Goal: Task Accomplishment & Management: Complete application form

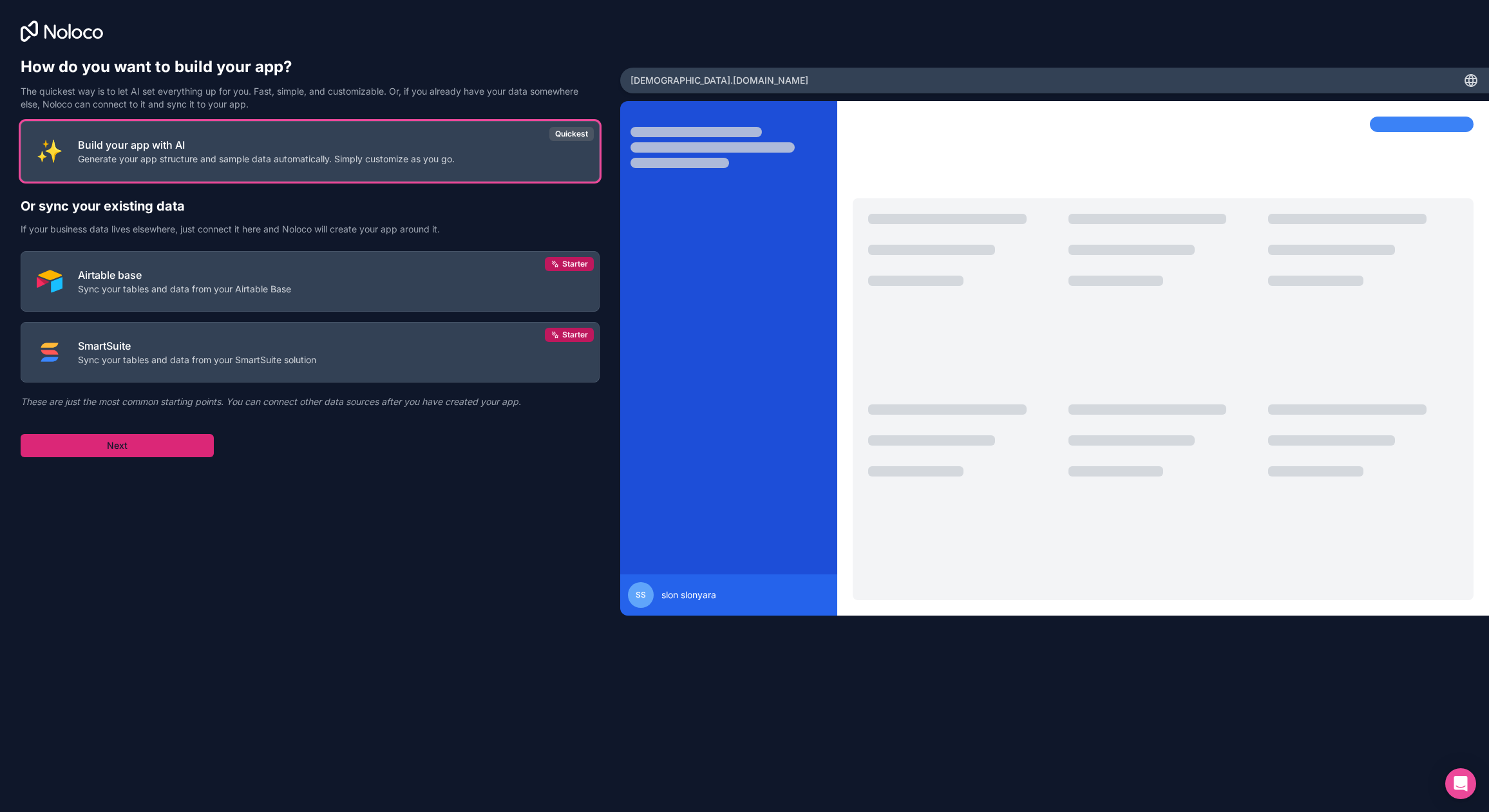
click at [148, 446] on button "Next" at bounding box center [117, 445] width 193 height 23
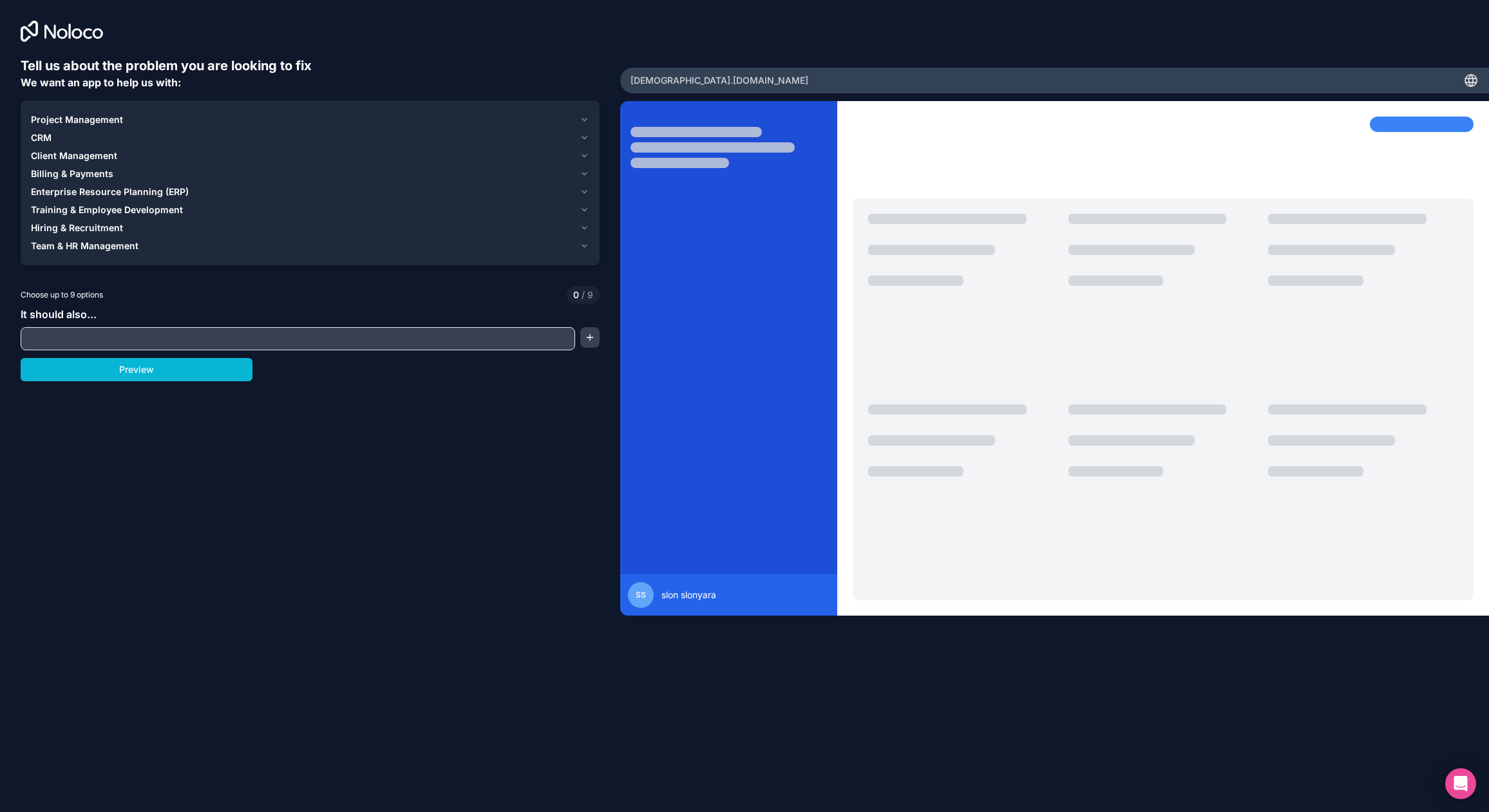
click at [142, 342] on input "text" at bounding box center [298, 338] width 548 height 18
click at [589, 343] on button "button" at bounding box center [590, 337] width 20 height 21
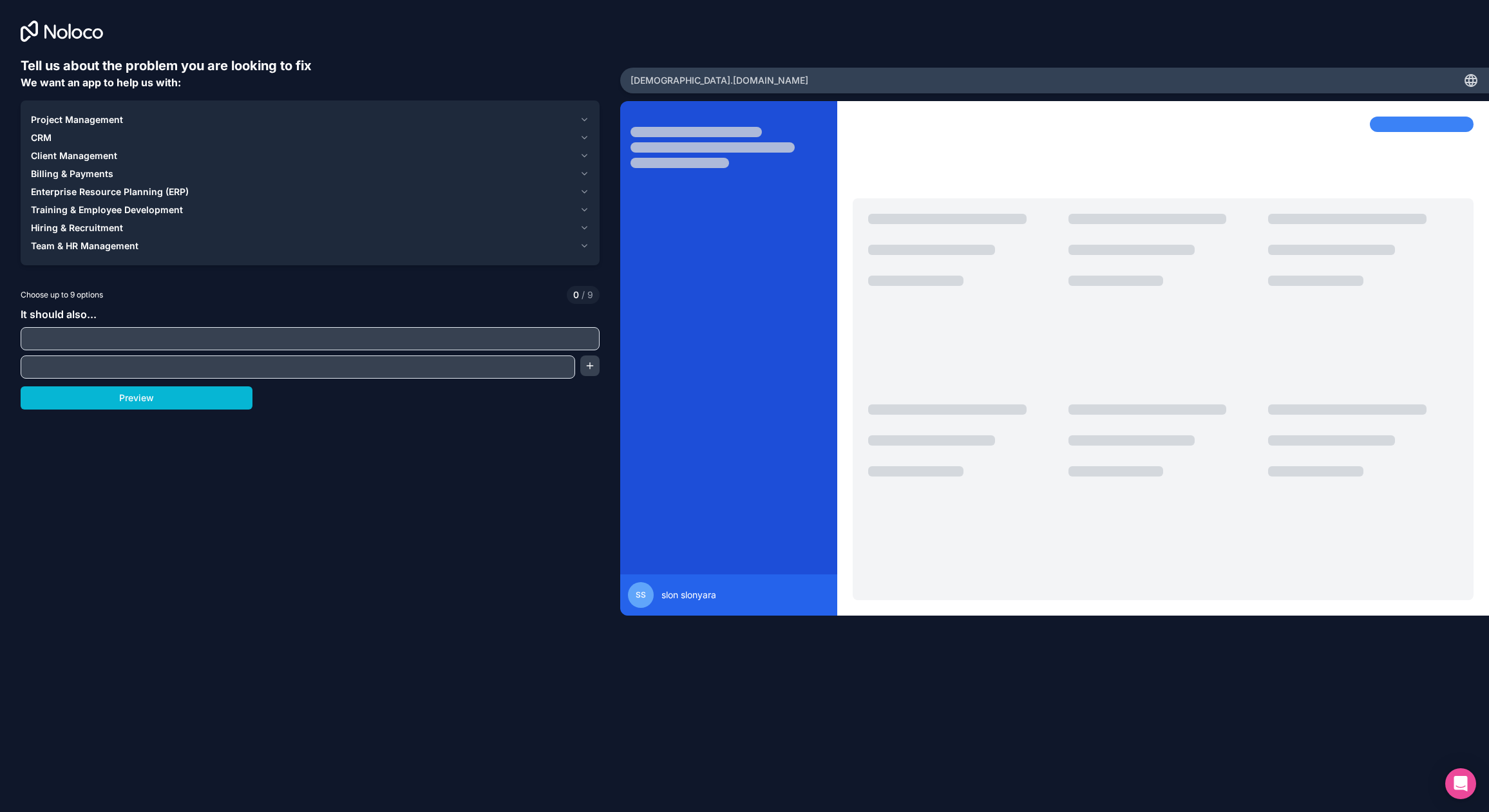
click at [537, 338] on input "text" at bounding box center [310, 338] width 572 height 18
click at [174, 419] on div "Tell us about the problem you are looking to fix We want an app to help us with…" at bounding box center [310, 356] width 579 height 599
click at [181, 403] on button "Preview" at bounding box center [136, 397] width 232 height 23
click at [570, 256] on div "Project Management CRM Client Management Billing & Payments Enterprise Resource…" at bounding box center [310, 183] width 579 height 165
click at [571, 248] on div "Team & HR Management" at bounding box center [303, 245] width 544 height 13
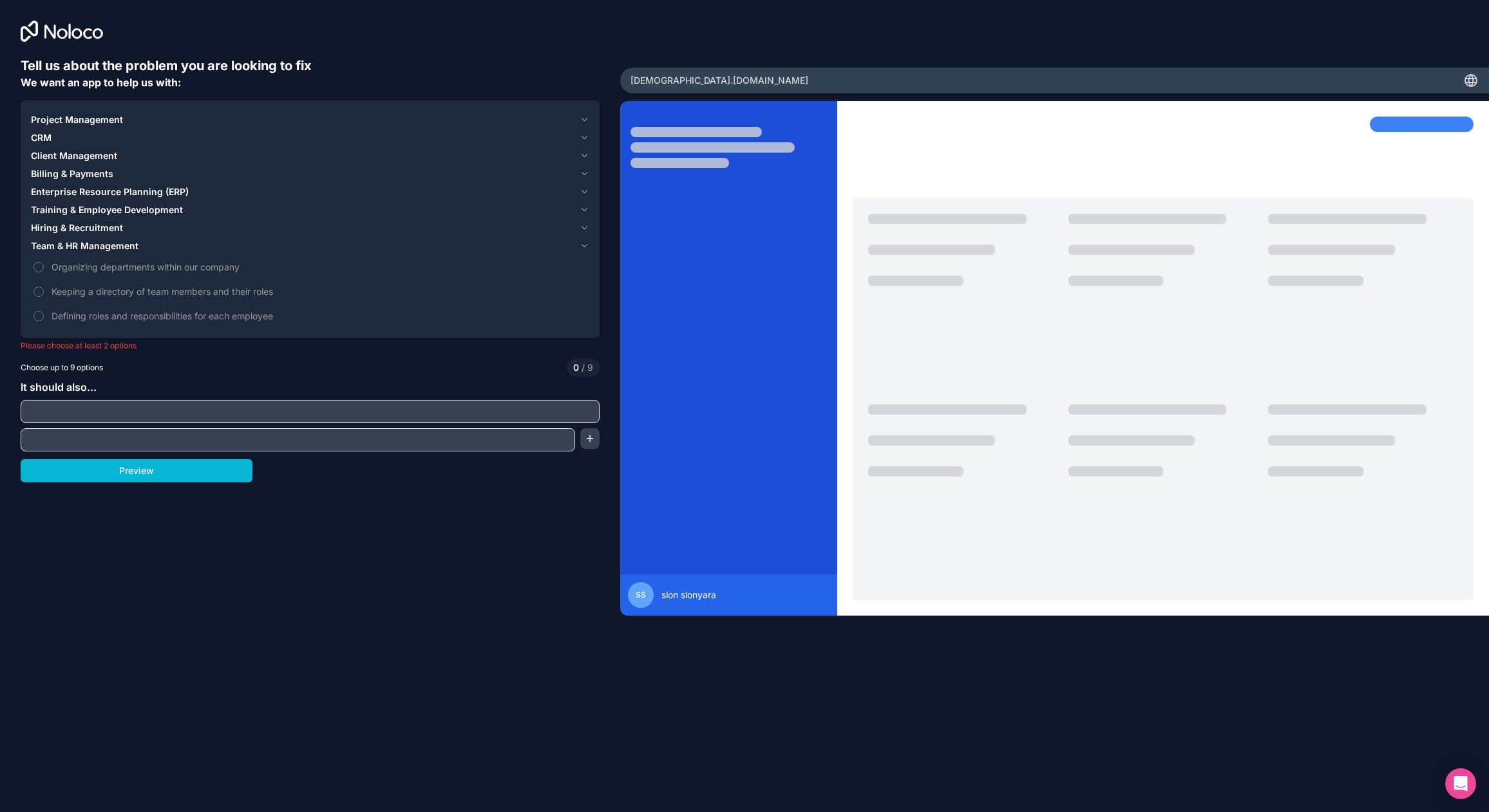
click at [75, 124] on span "Project Management" at bounding box center [77, 120] width 92 height 13
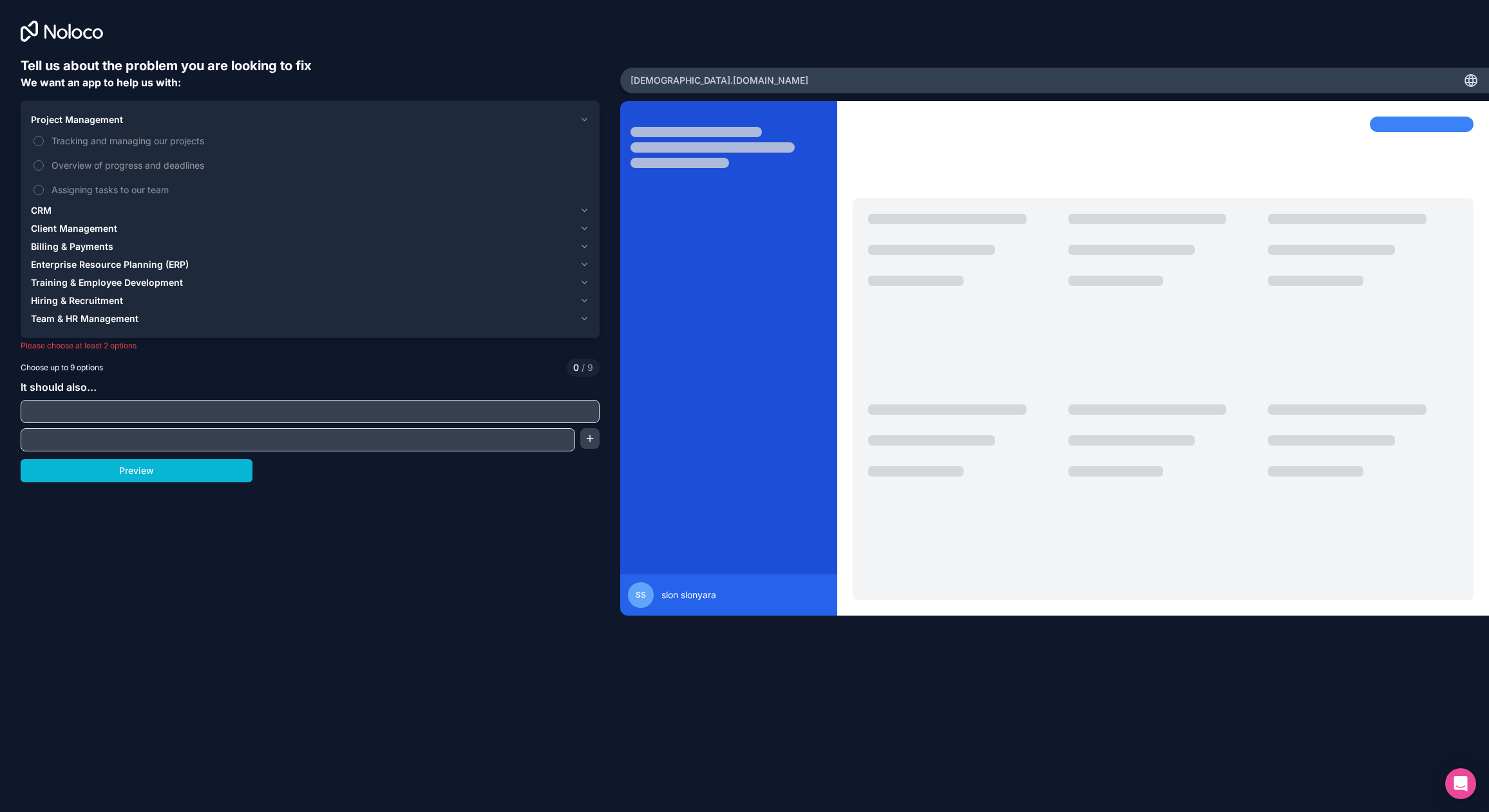
click at [73, 117] on span "Project Management" at bounding box center [77, 120] width 92 height 13
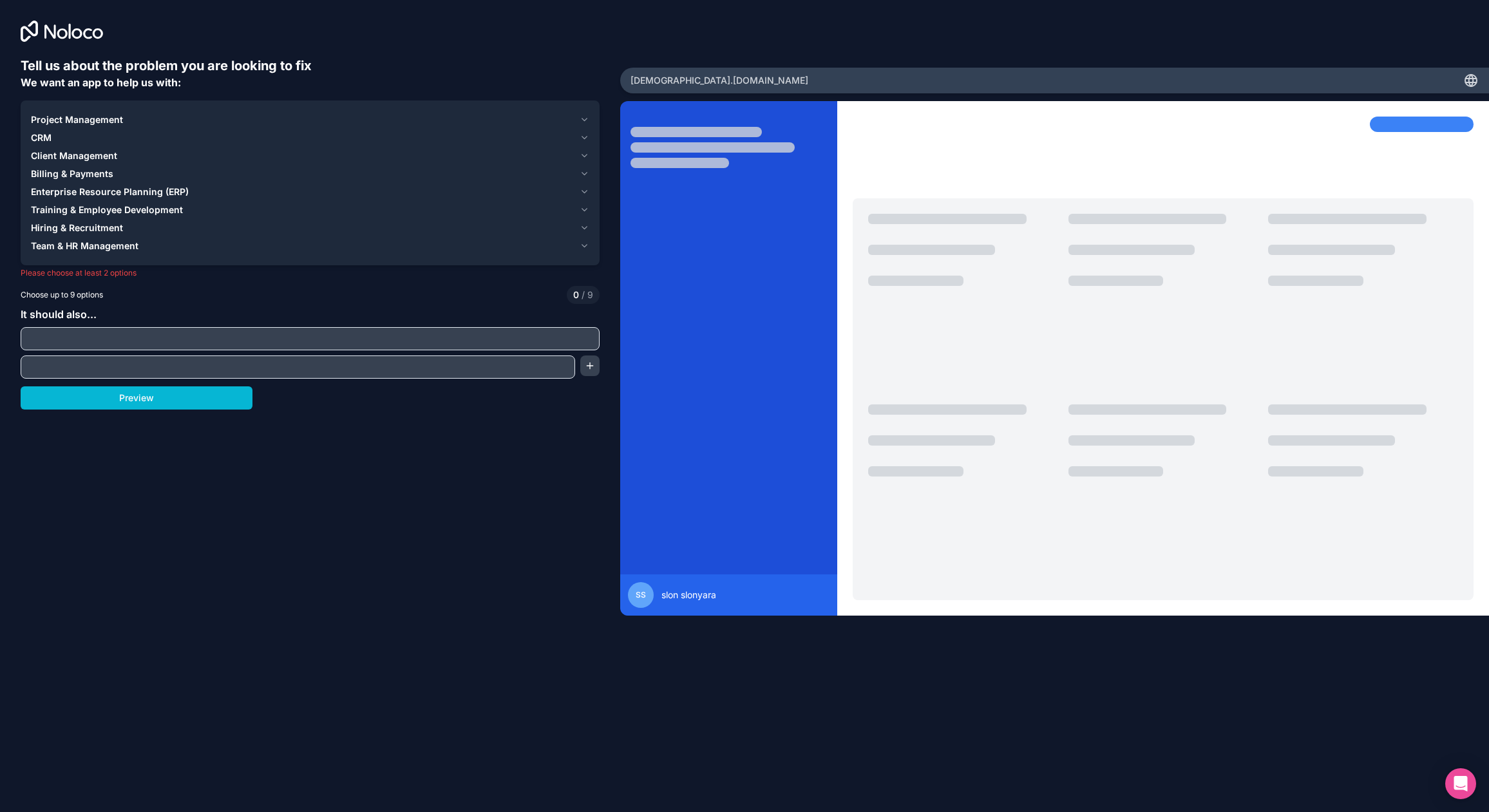
click at [90, 117] on span "Project Management" at bounding box center [77, 120] width 92 height 13
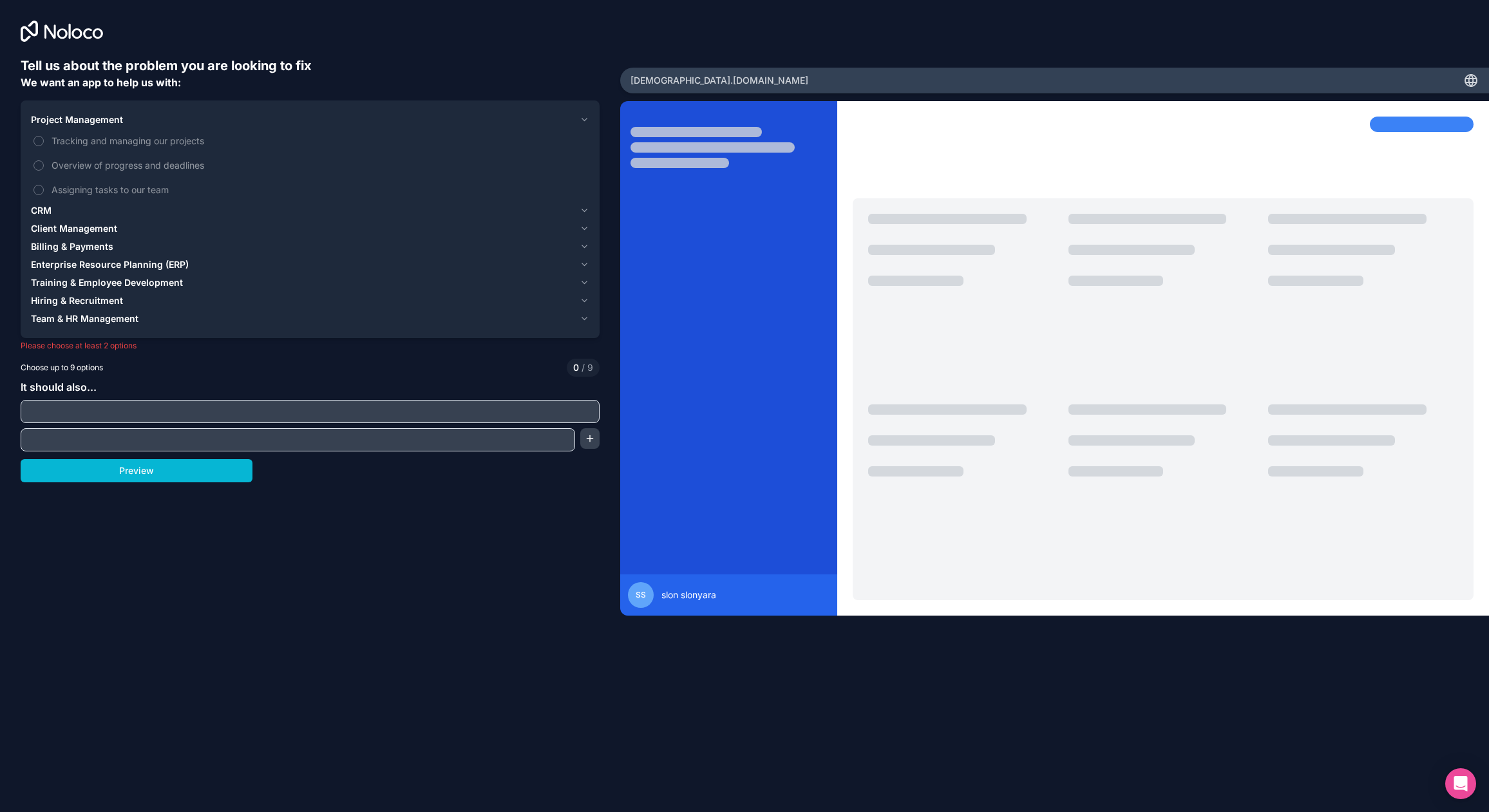
click at [68, 209] on div "CRM" at bounding box center [303, 210] width 544 height 13
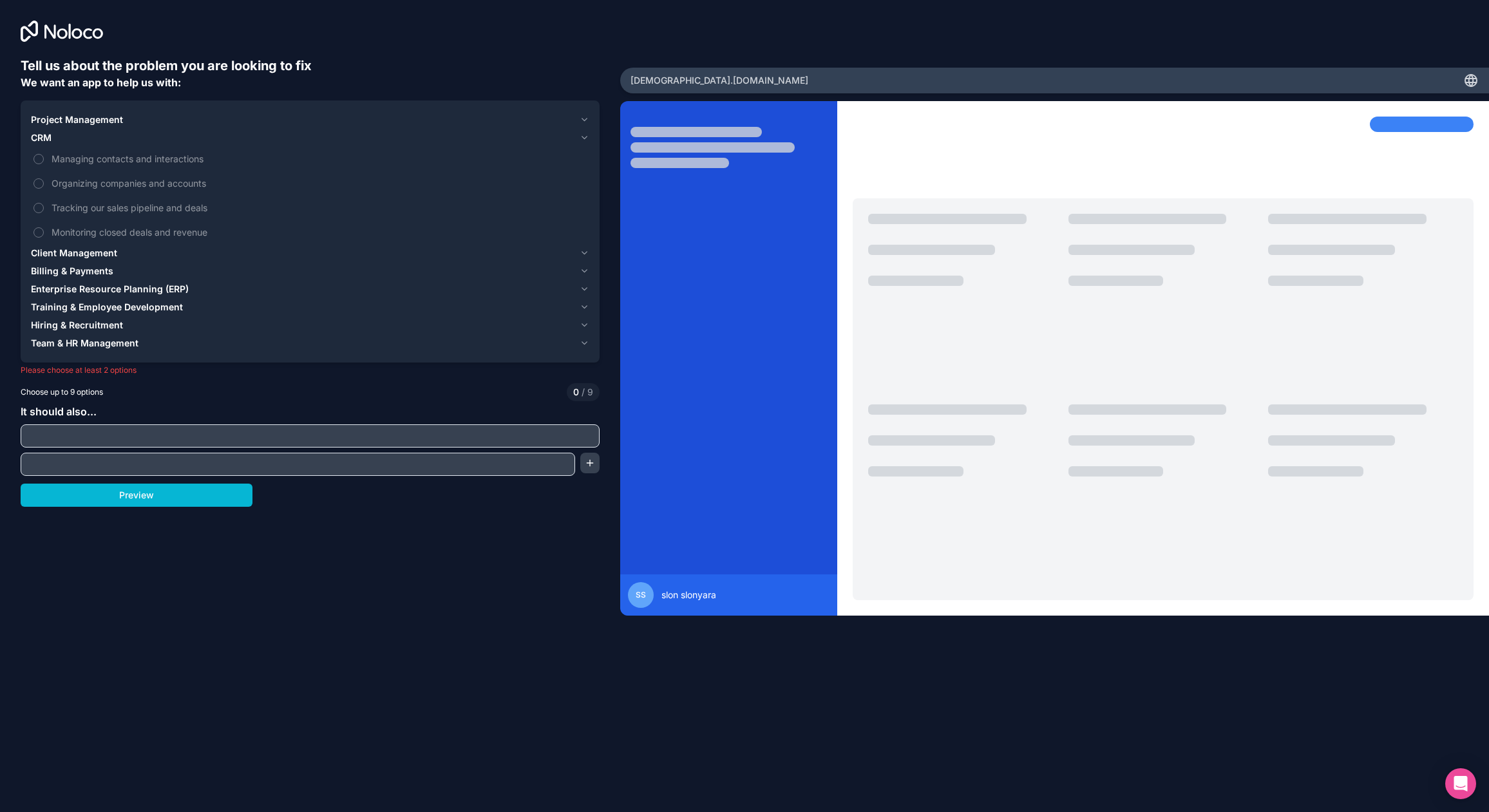
click at [97, 349] on span "Team & HR Management" at bounding box center [85, 343] width 108 height 13
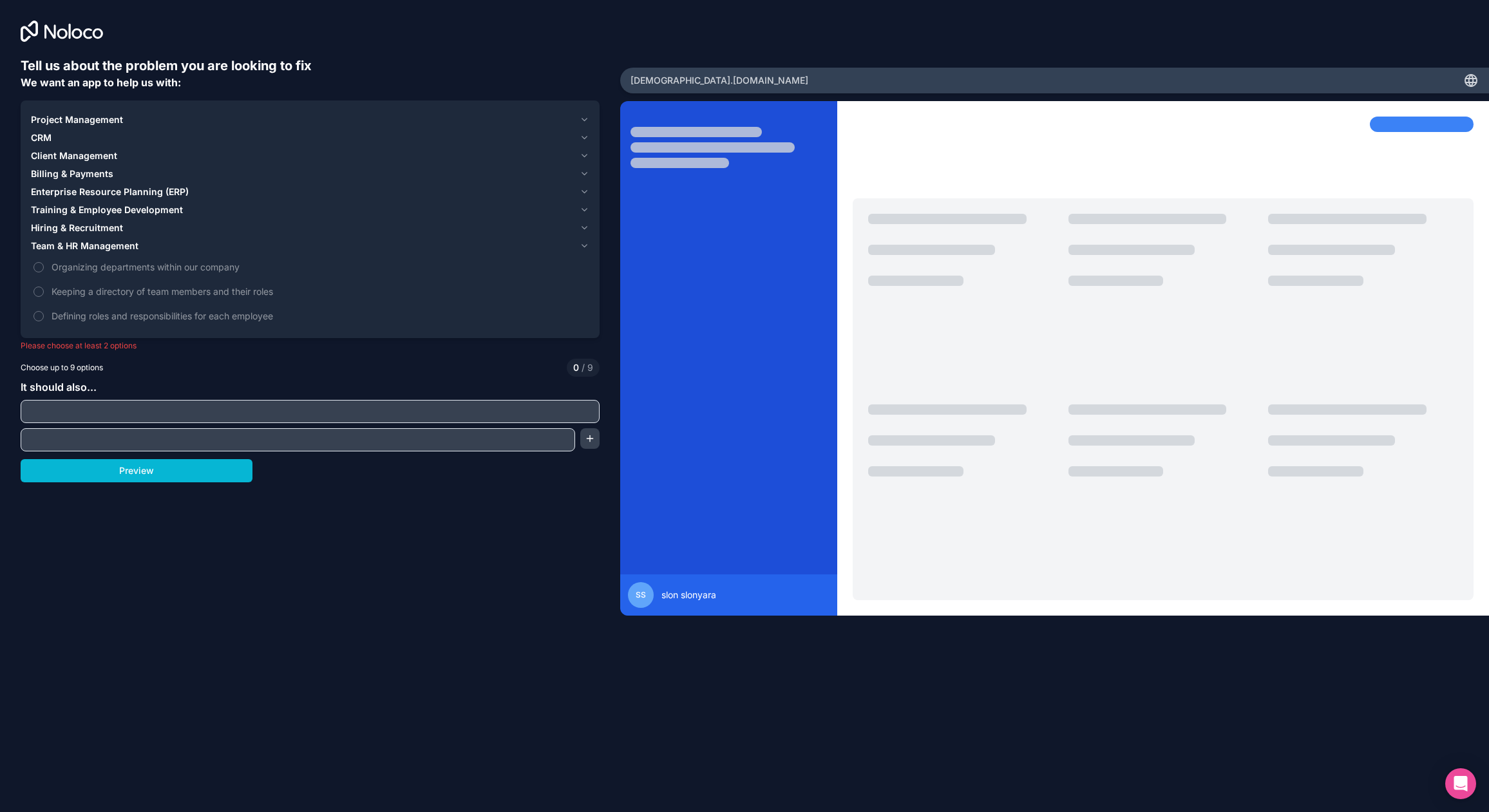
click at [79, 223] on span "Hiring & Recruitment" at bounding box center [77, 227] width 92 height 13
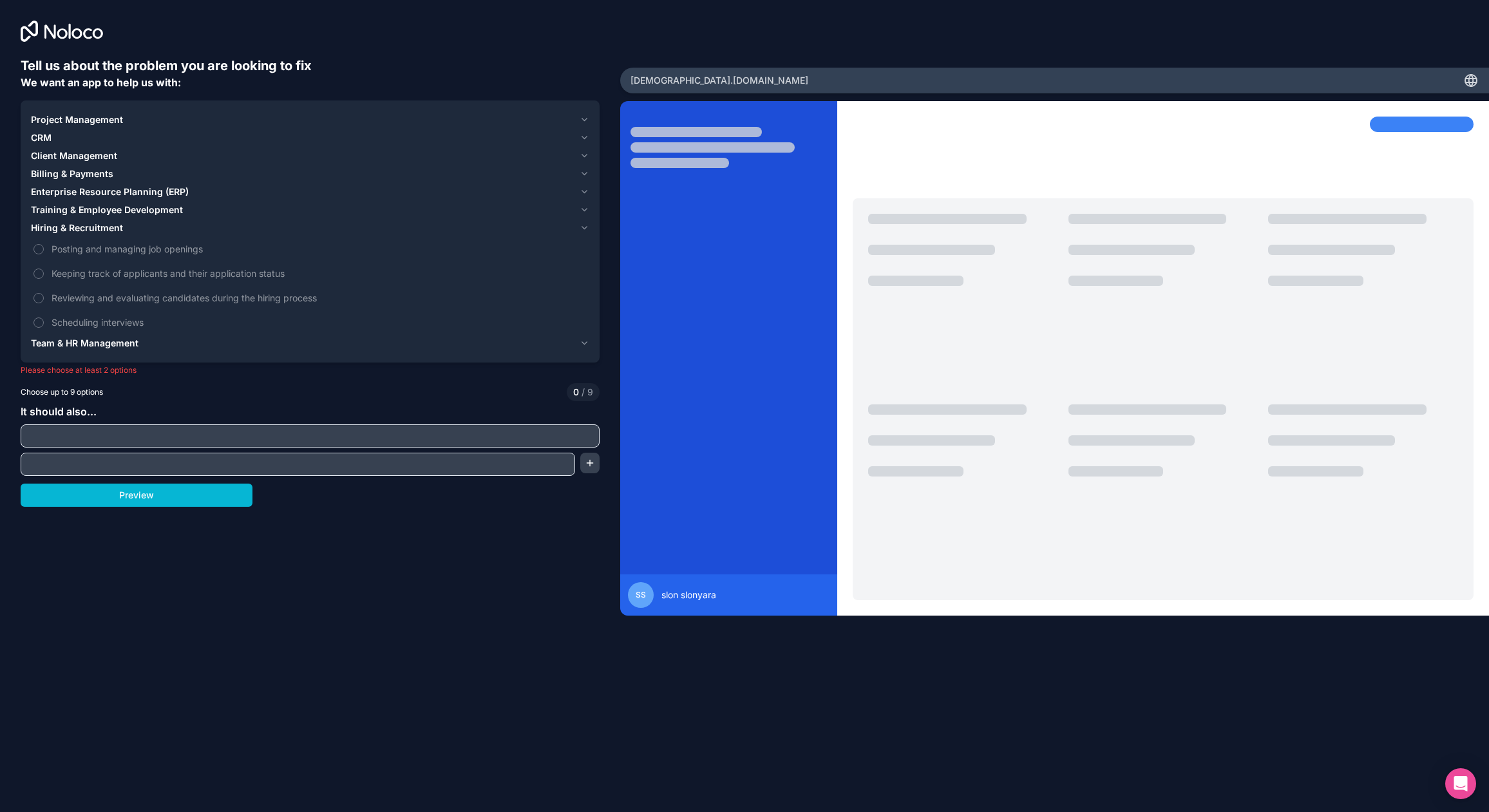
click at [81, 212] on span "Training & Employee Development" at bounding box center [107, 209] width 152 height 13
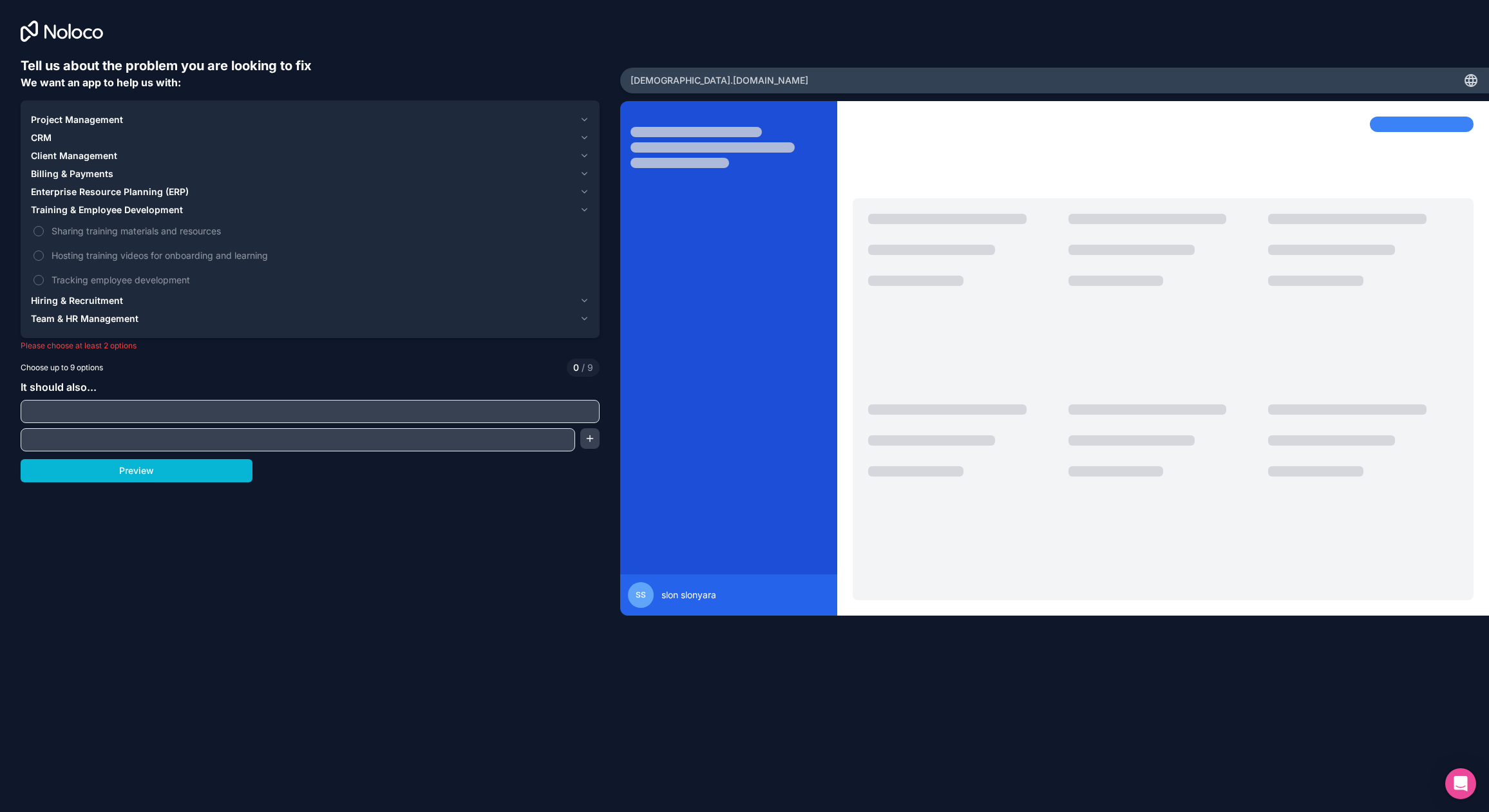
click at [83, 193] on span "Enterprise Resource Planning (ERP)" at bounding box center [110, 191] width 158 height 13
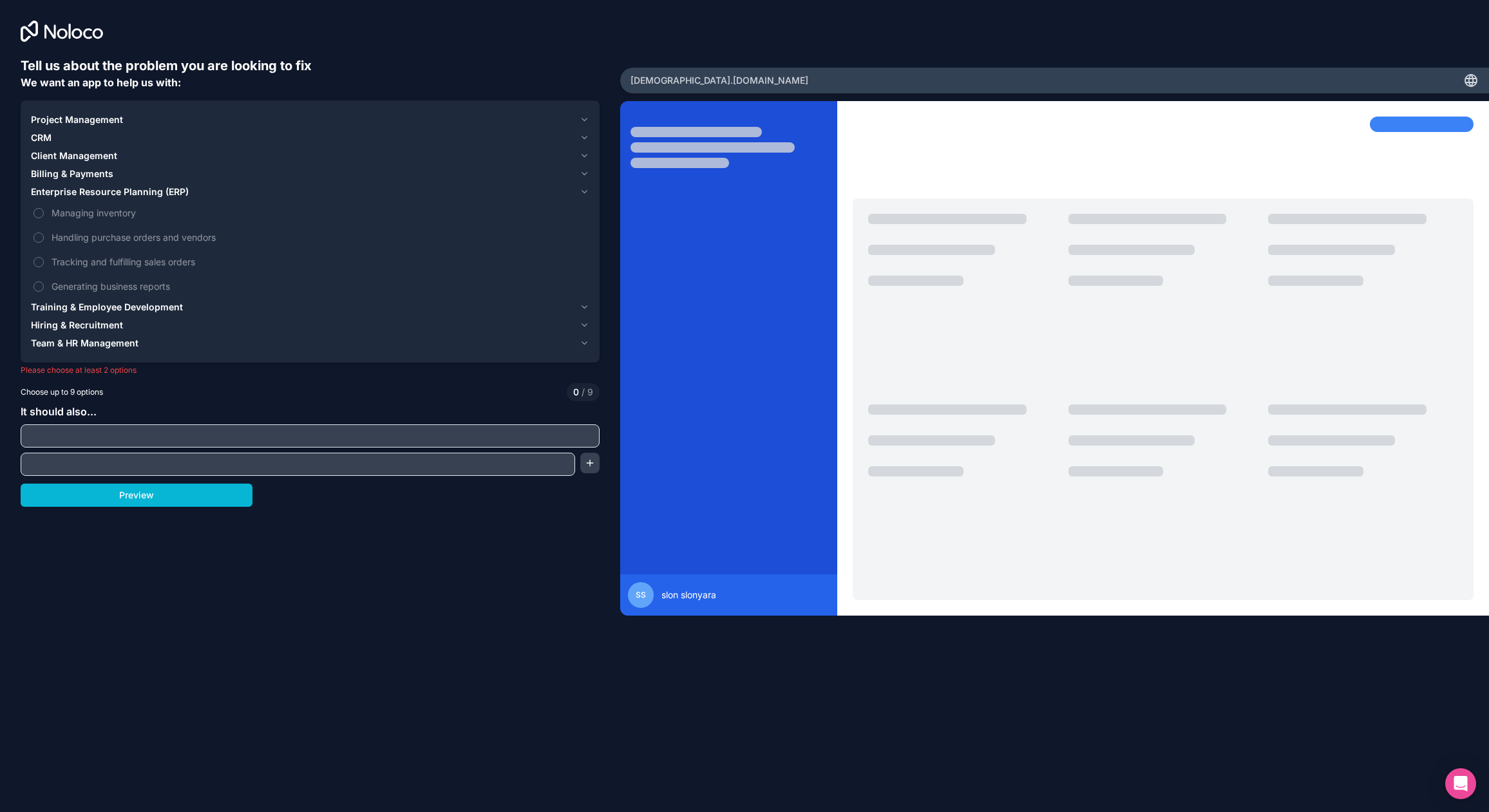
click at [83, 175] on span "Billing & Payments" at bounding box center [72, 173] width 82 height 13
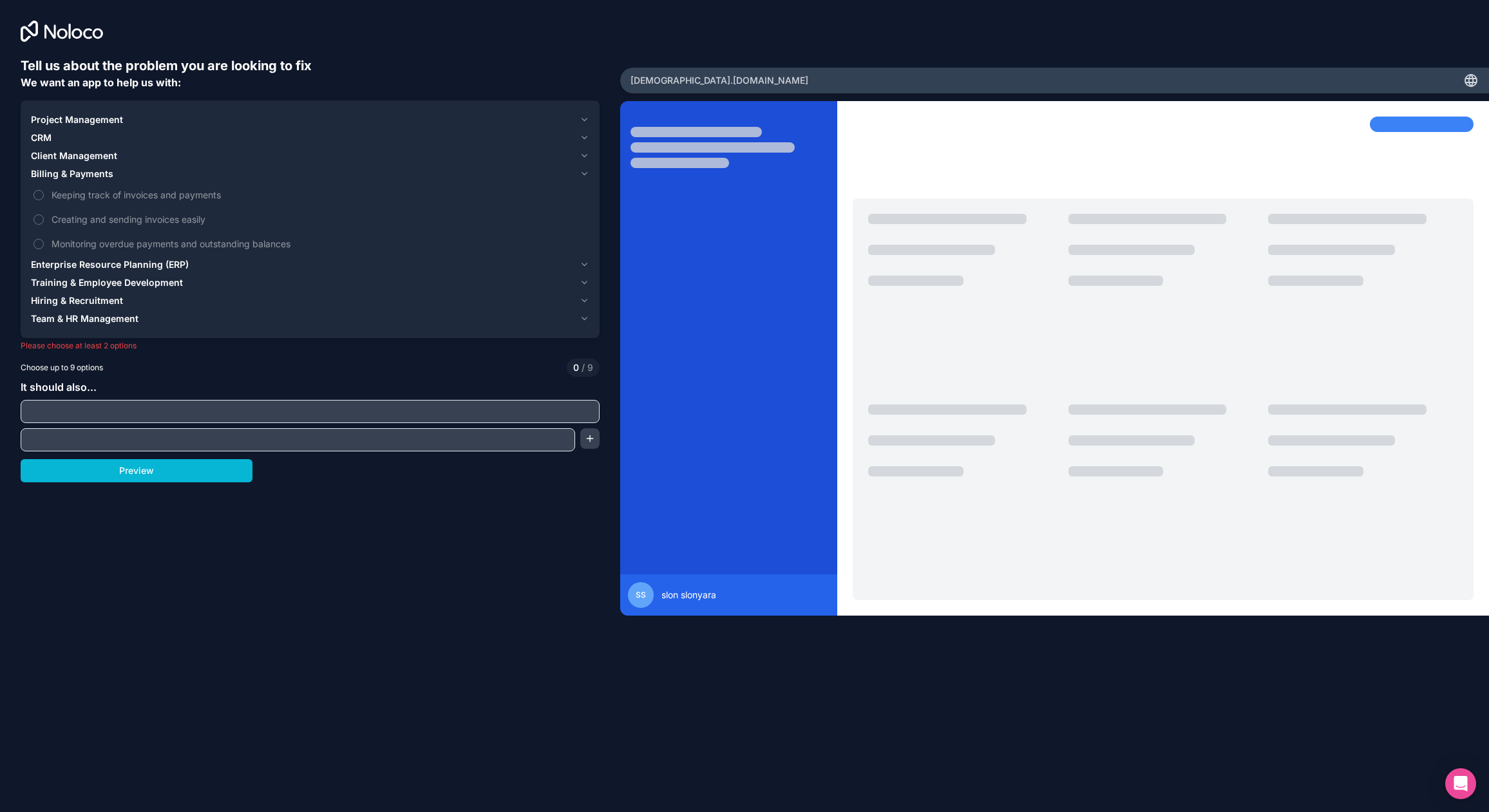
click at [76, 161] on span "Client Management" at bounding box center [74, 155] width 86 height 13
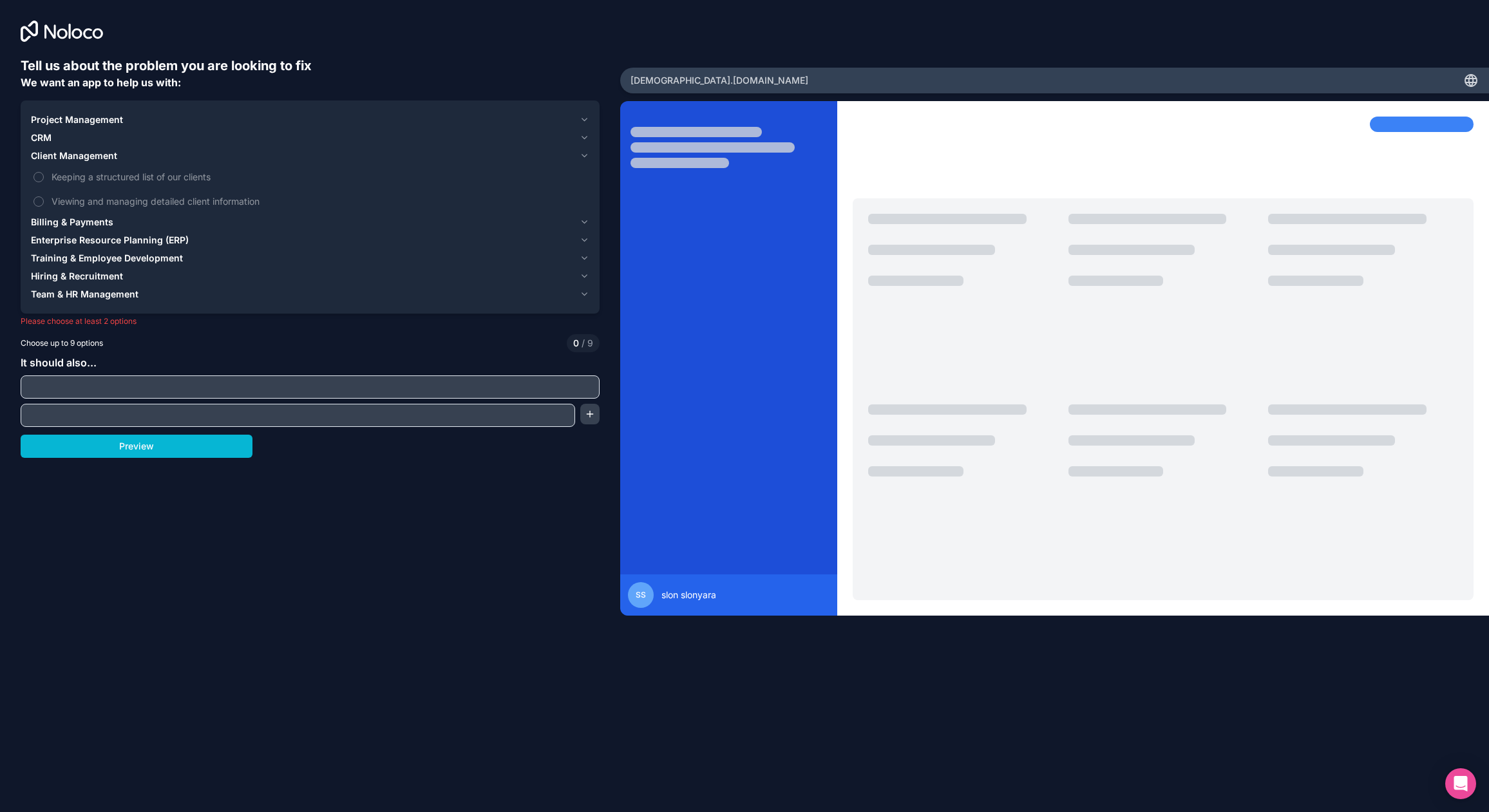
click at [70, 118] on span "Project Management" at bounding box center [77, 120] width 92 height 13
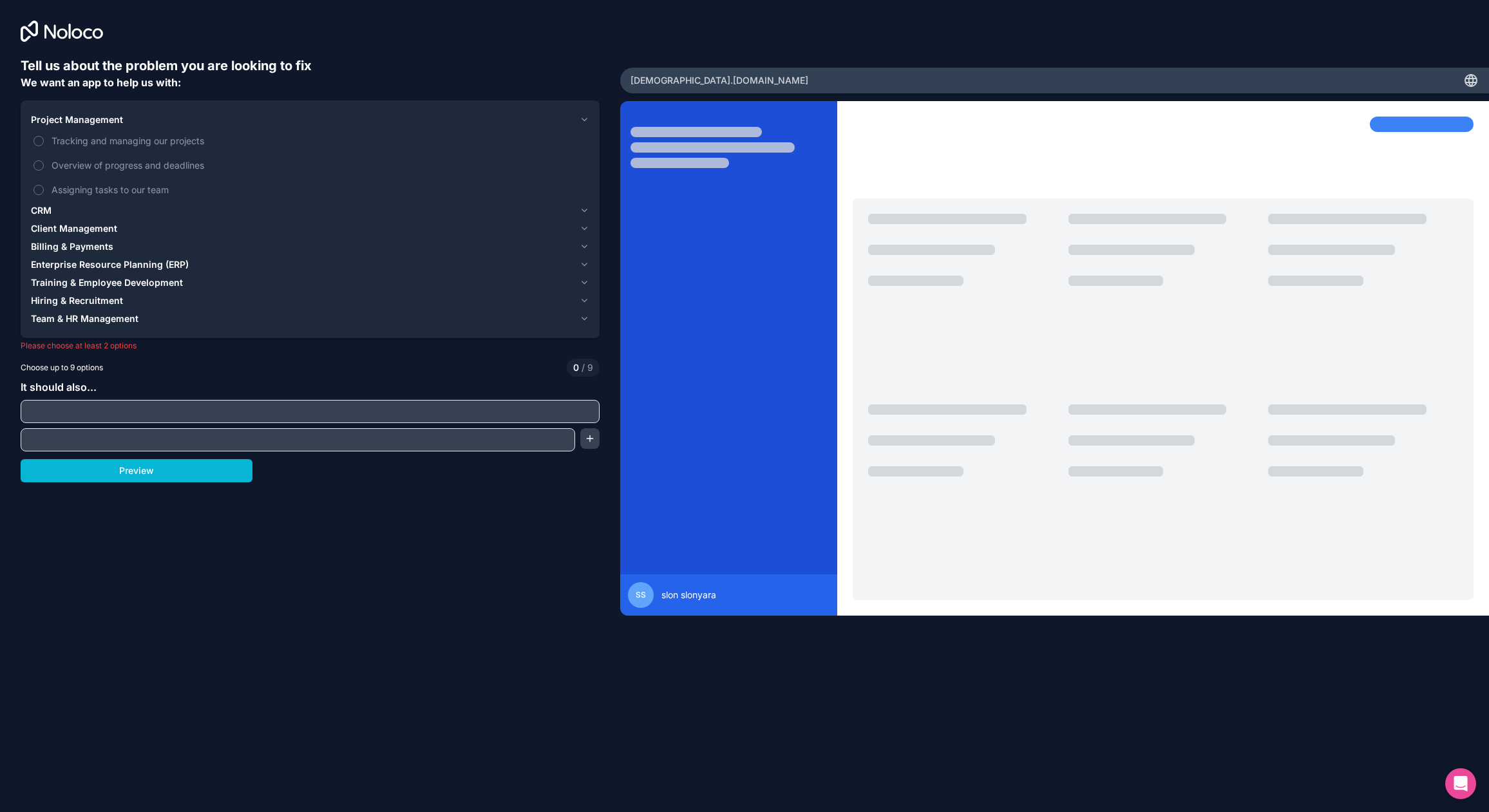
click at [92, 123] on span "Project Management" at bounding box center [77, 120] width 92 height 13
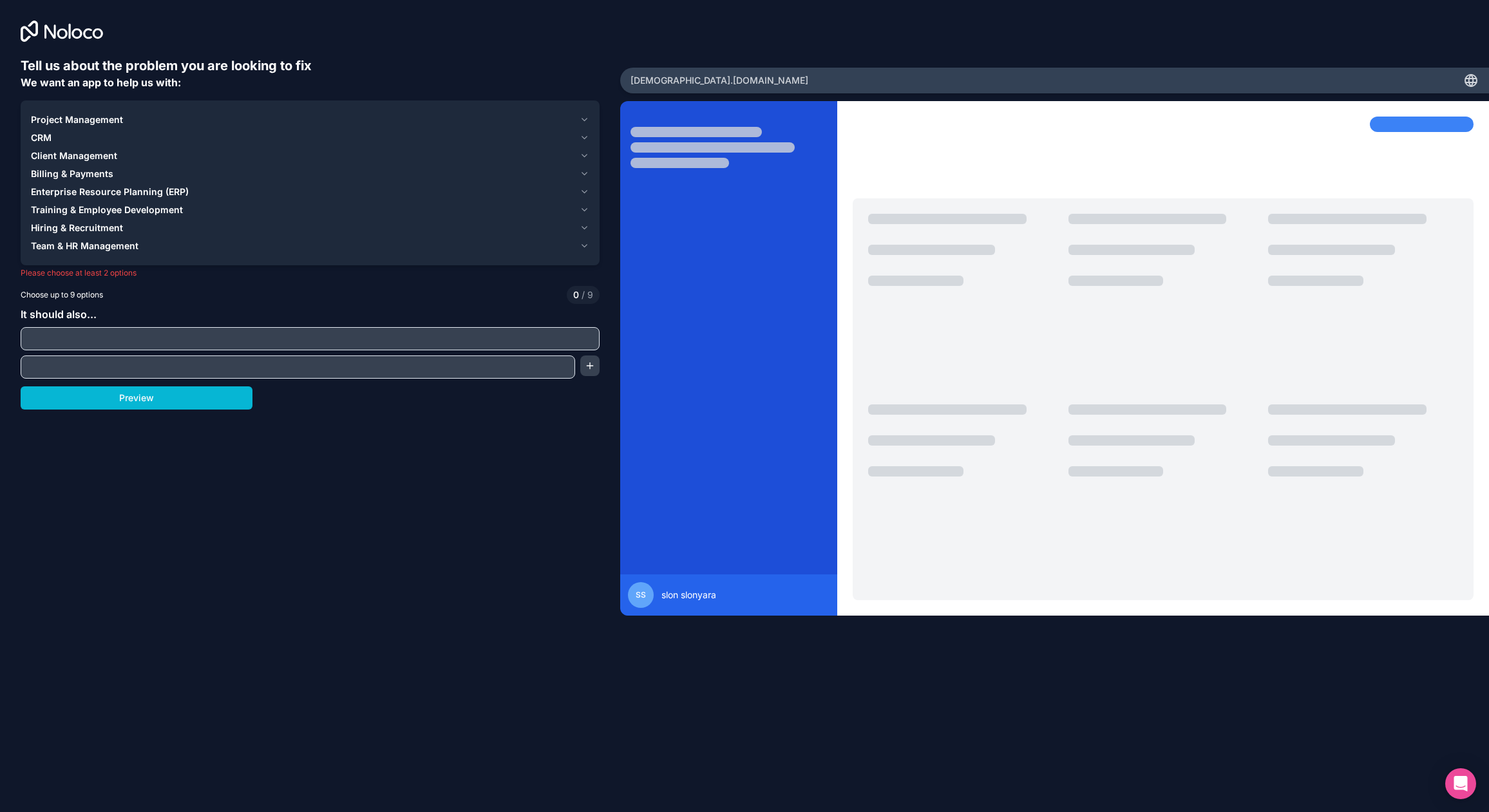
click at [92, 123] on span "Project Management" at bounding box center [77, 120] width 92 height 13
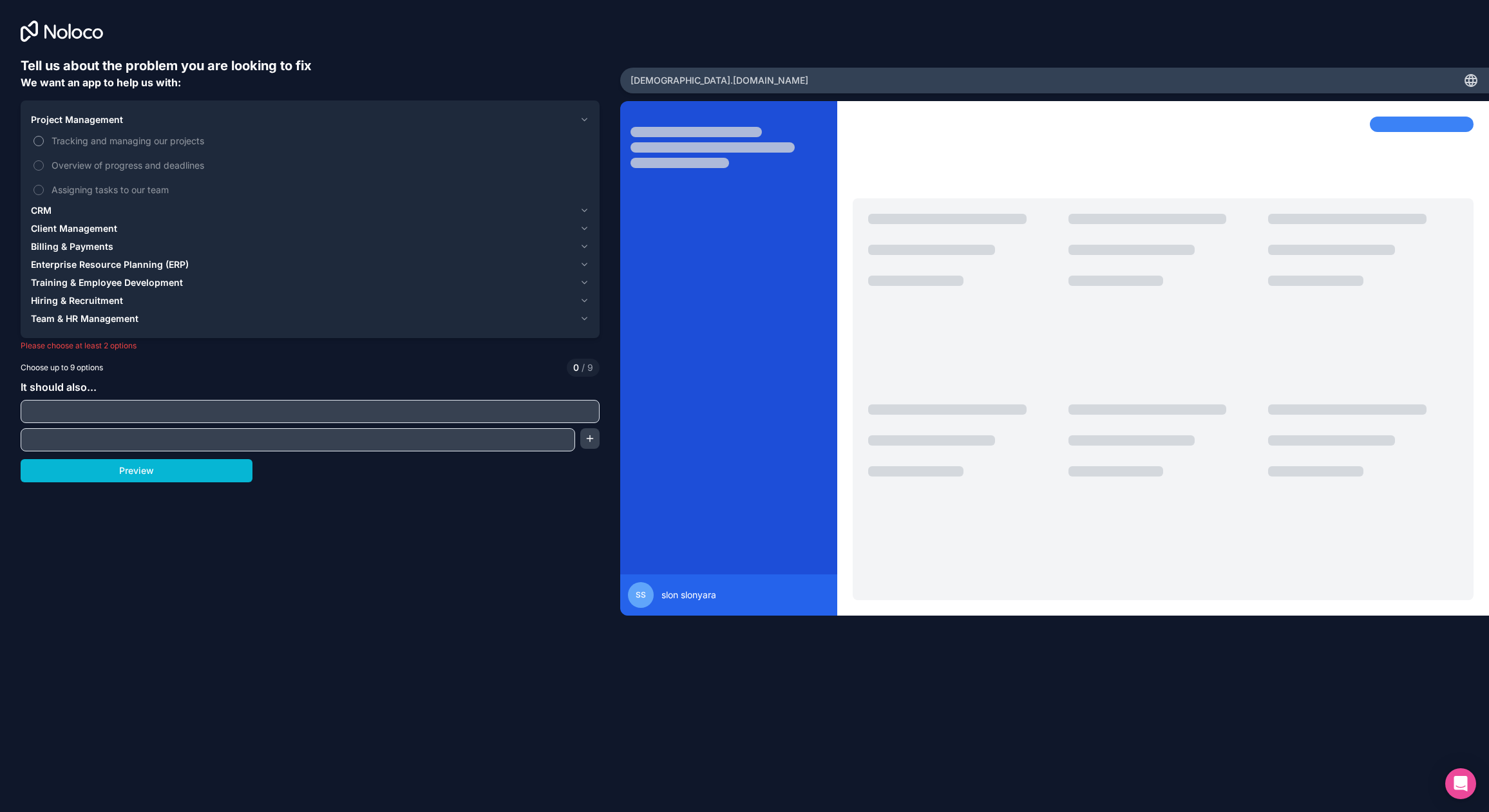
click at [83, 142] on span "Tracking and managing our projects" at bounding box center [319, 141] width 535 height 13
click at [44, 142] on button "Tracking and managing our projects" at bounding box center [39, 141] width 11 height 11
click at [109, 195] on span "Assigning tasks to our team" at bounding box center [319, 189] width 535 height 13
click at [44, 195] on button "Assigning tasks to our team" at bounding box center [39, 190] width 11 height 11
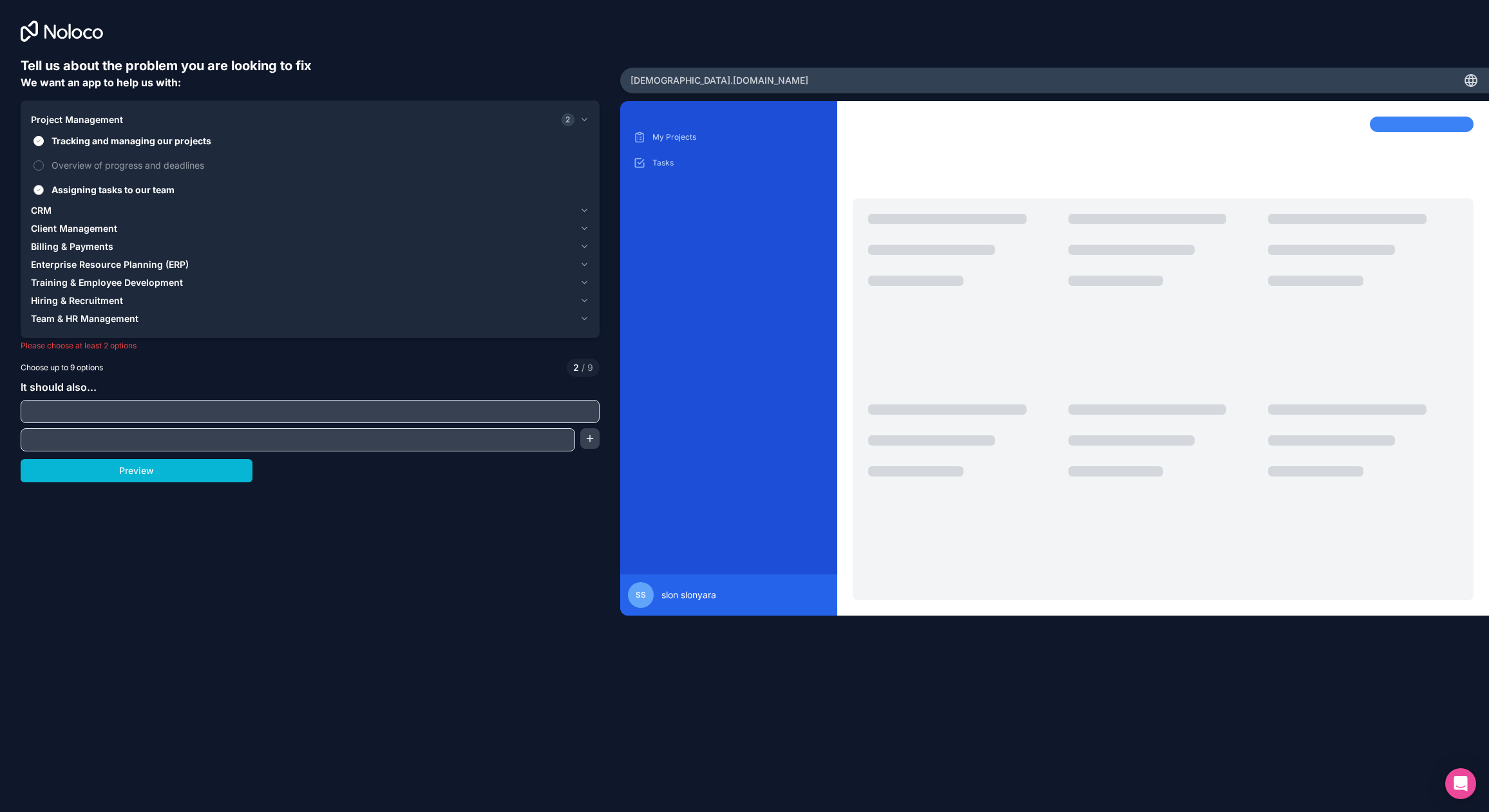
click at [101, 195] on span "Assigning tasks to our team" at bounding box center [319, 189] width 535 height 13
click at [44, 195] on button "Assigning tasks to our team" at bounding box center [39, 190] width 11 height 11
click at [87, 318] on span "Team & HR Management" at bounding box center [85, 318] width 108 height 13
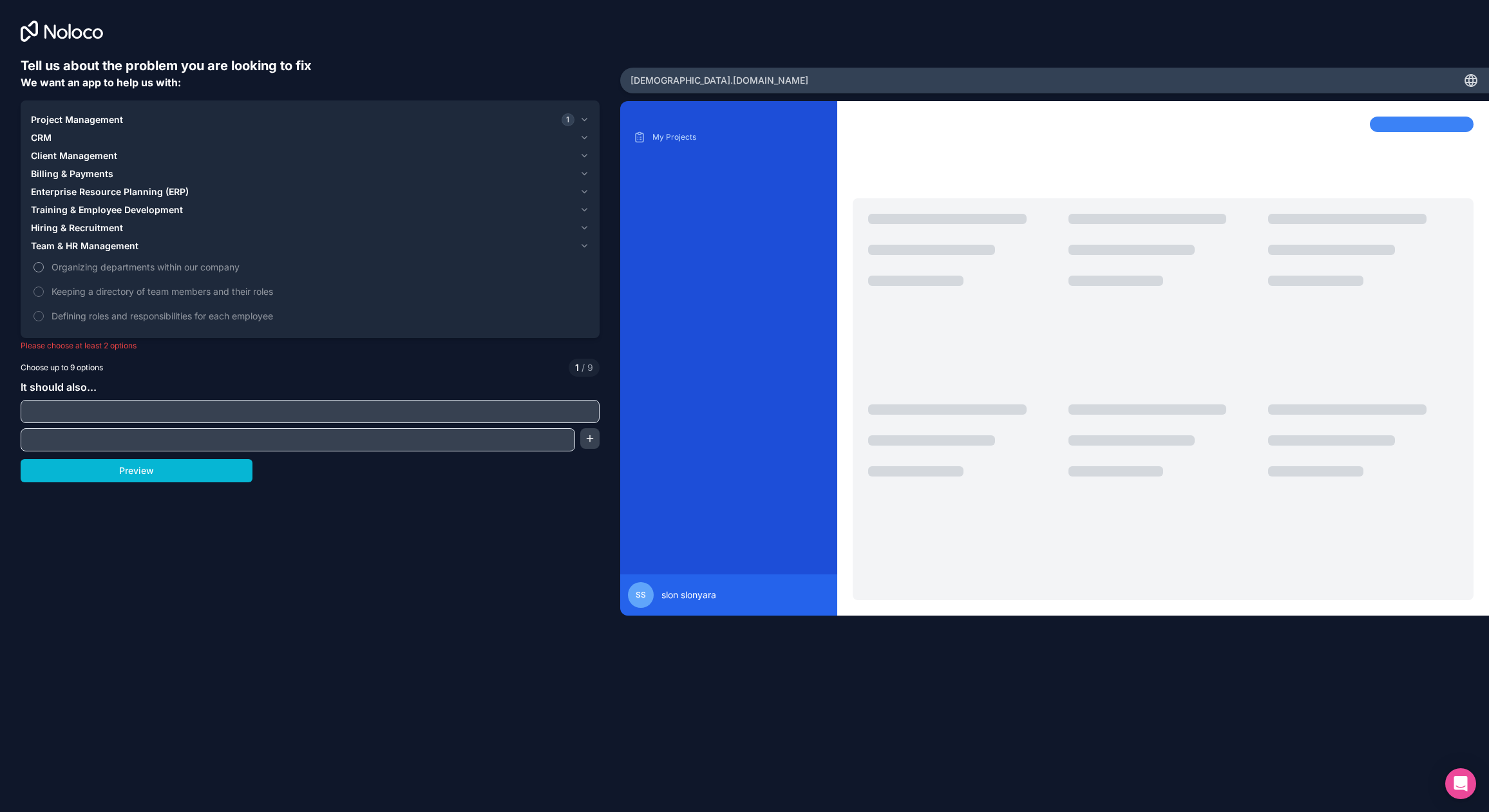
click at [124, 266] on span "Organizing departments within our company" at bounding box center [319, 266] width 535 height 13
click at [44, 266] on button "Organizing departments within our company" at bounding box center [39, 267] width 11 height 11
click at [175, 467] on button "Preview" at bounding box center [136, 470] width 232 height 23
